Goal: Navigation & Orientation: Find specific page/section

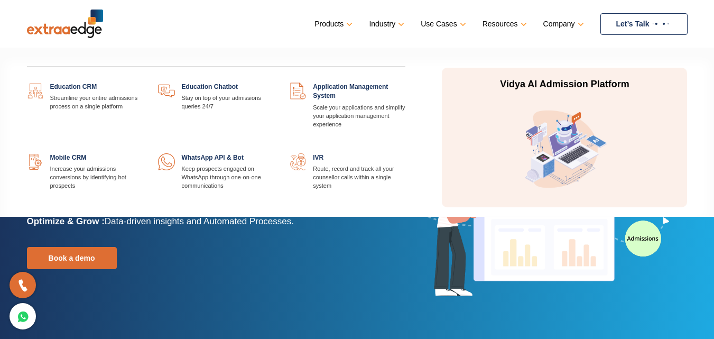
click at [324, 18] on link "Products" at bounding box center [332, 23] width 36 height 15
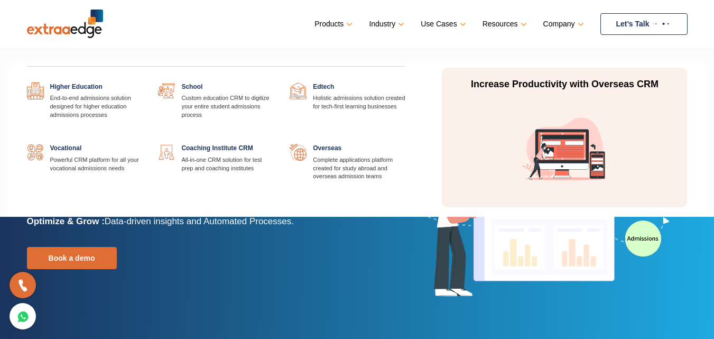
click at [405, 144] on link at bounding box center [405, 144] width 0 height 0
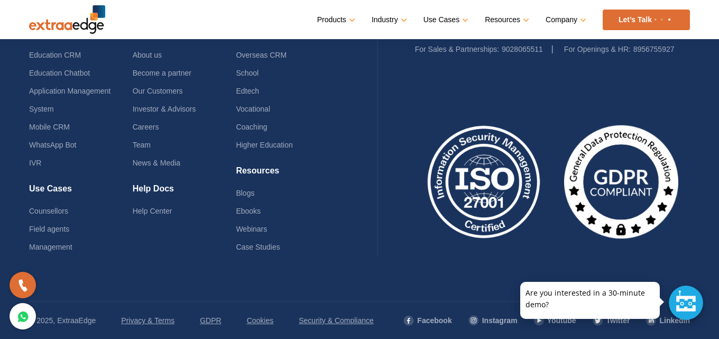
scroll to position [3746, 0]
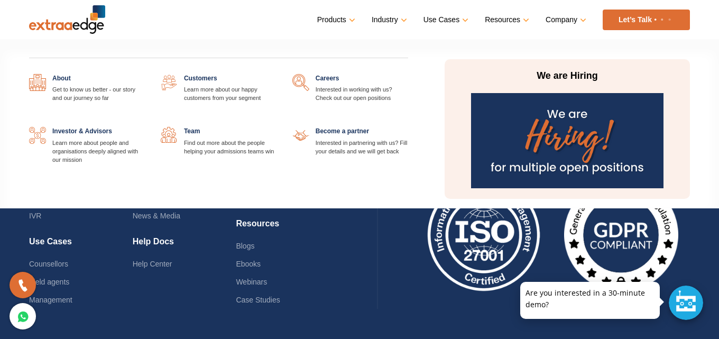
click at [581, 17] on link "Company" at bounding box center [564, 19] width 39 height 15
click at [566, 20] on link "Company" at bounding box center [564, 19] width 39 height 15
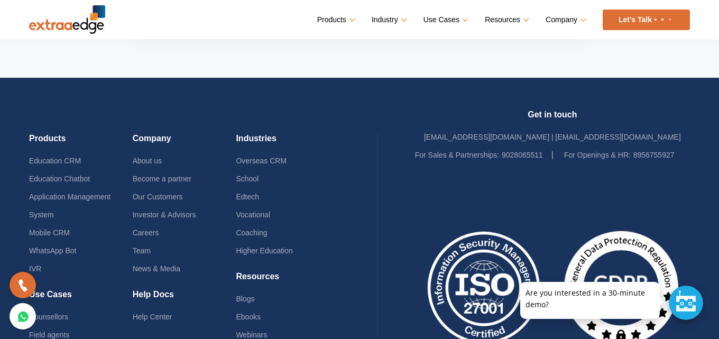
scroll to position [3799, 0]
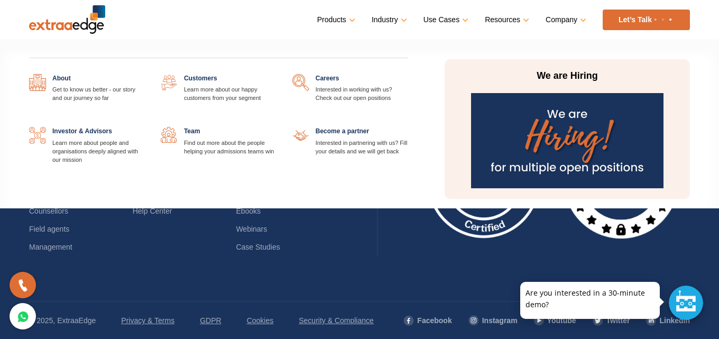
click at [581, 17] on link "Company" at bounding box center [564, 19] width 39 height 15
click at [581, 18] on link "Company" at bounding box center [564, 19] width 39 height 15
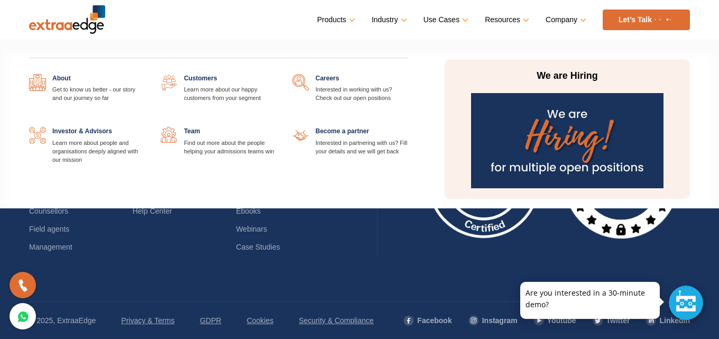
click at [581, 18] on link "Company" at bounding box center [564, 19] width 39 height 15
click at [581, 23] on link "Company" at bounding box center [564, 19] width 39 height 15
click at [562, 20] on link "Company" at bounding box center [564, 19] width 39 height 15
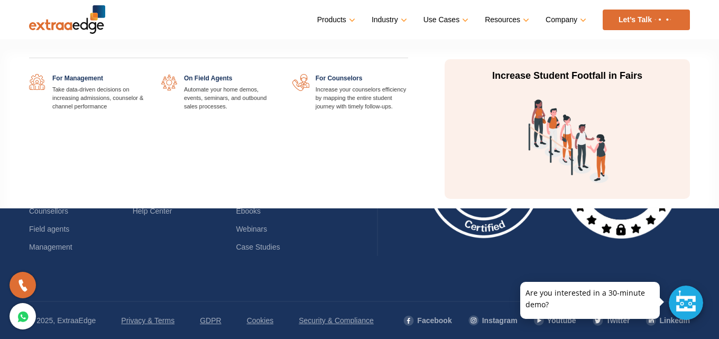
click at [460, 18] on link "Use Cases" at bounding box center [444, 19] width 43 height 15
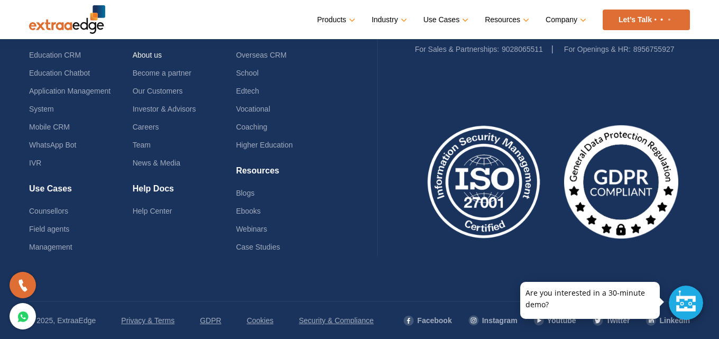
click at [144, 53] on link "About us" at bounding box center [147, 55] width 29 height 8
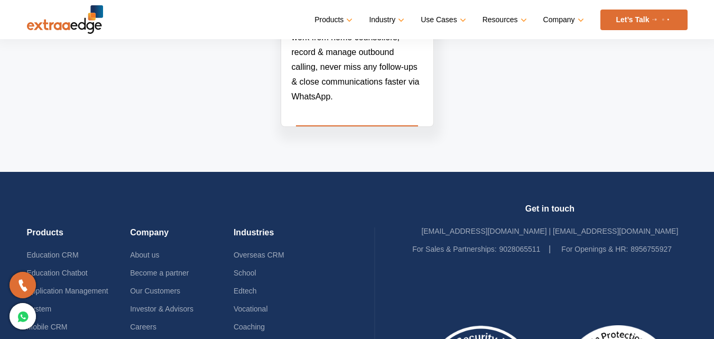
scroll to position [2560, 0]
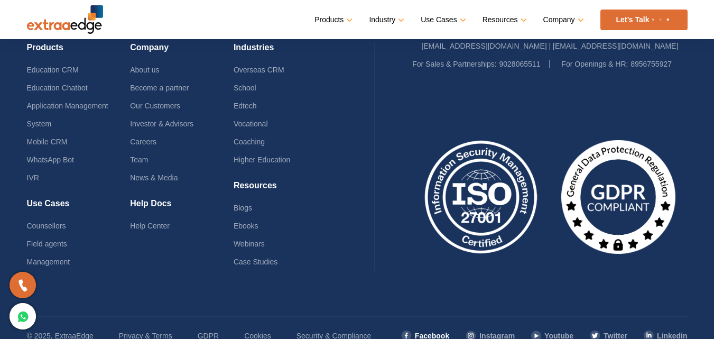
click at [443, 327] on link "Facebook" at bounding box center [425, 336] width 49 height 18
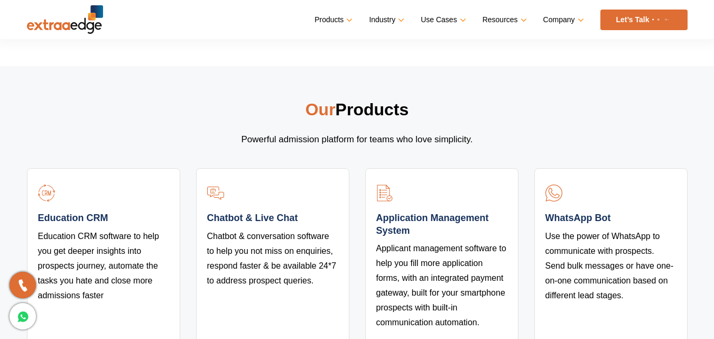
scroll to position [1926, 0]
